Goal: Information Seeking & Learning: Learn about a topic

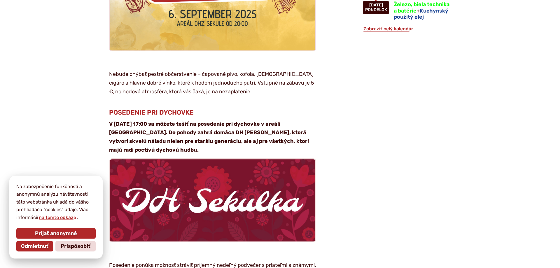
scroll to position [684, 0]
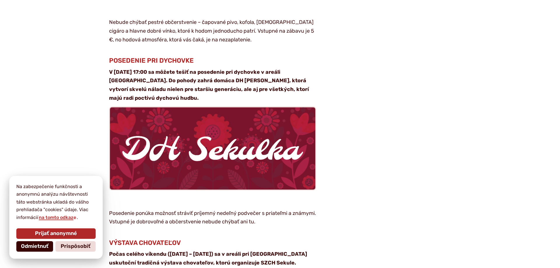
click at [36, 248] on span "Odmietnuť" at bounding box center [34, 246] width 27 height 6
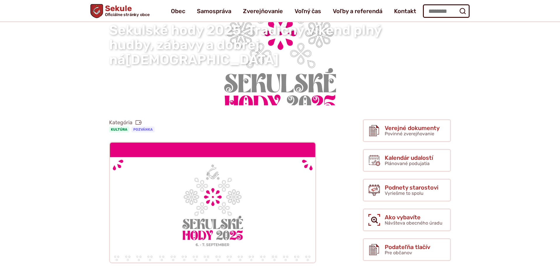
scroll to position [0, 0]
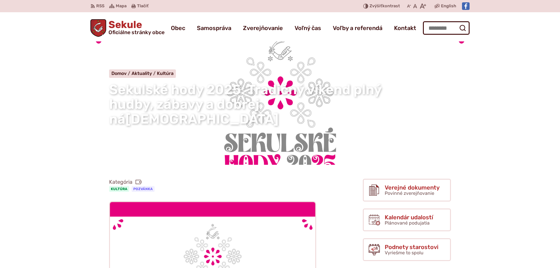
click at [222, 106] on span "Sekulské hody 2025: Tradičný víkend plný hudby, zábavy a dobrej nálady" at bounding box center [245, 104] width 272 height 45
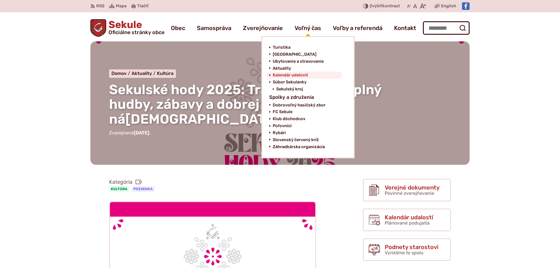
click at [283, 77] on span "Kalendár udalostí" at bounding box center [290, 75] width 35 height 7
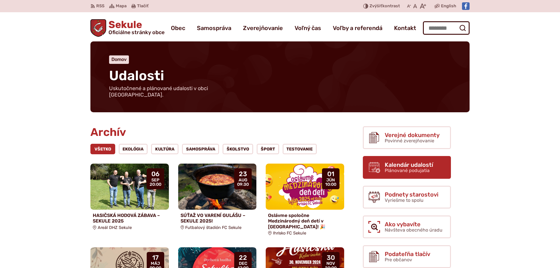
click at [406, 168] on span "Plánované podujatia" at bounding box center [407, 171] width 45 height 6
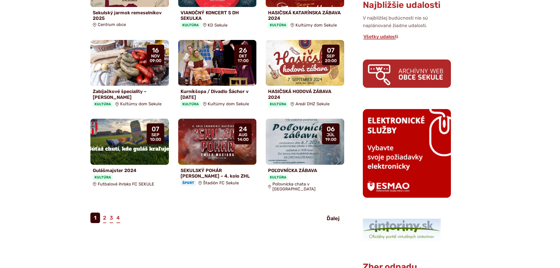
scroll to position [297, 0]
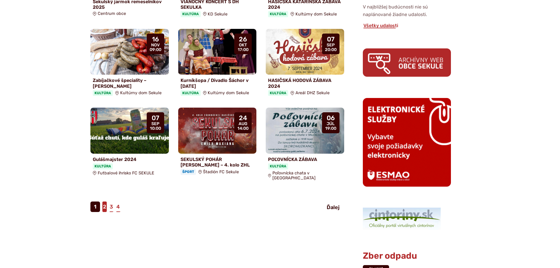
click at [103, 202] on link "2" at bounding box center [104, 207] width 4 height 10
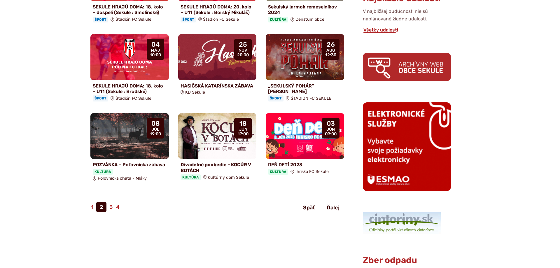
scroll to position [297, 0]
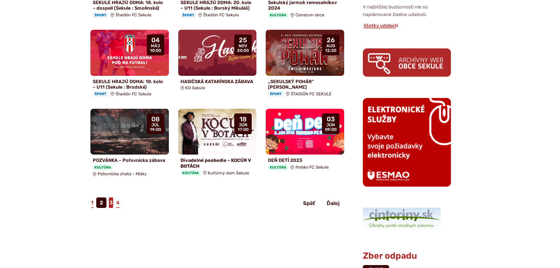
click at [112, 197] on link "3" at bounding box center [111, 202] width 4 height 10
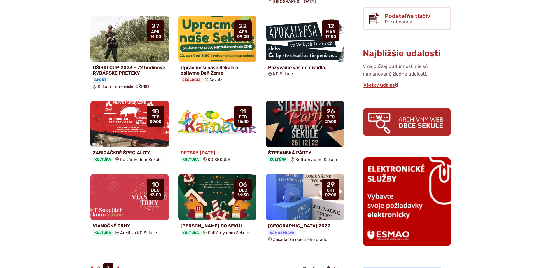
scroll to position [327, 0]
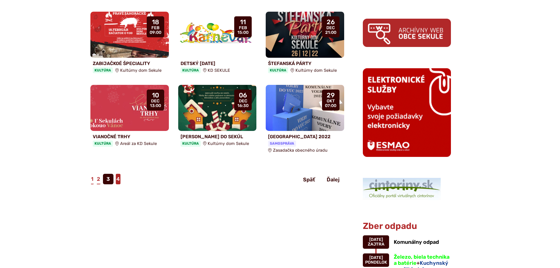
click at [118, 174] on link "4" at bounding box center [118, 179] width 5 height 10
